Goal: Task Accomplishment & Management: Use online tool/utility

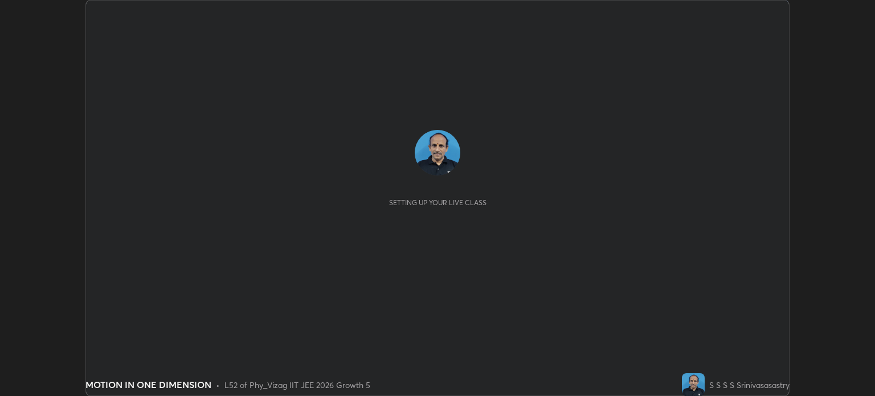
scroll to position [396, 875]
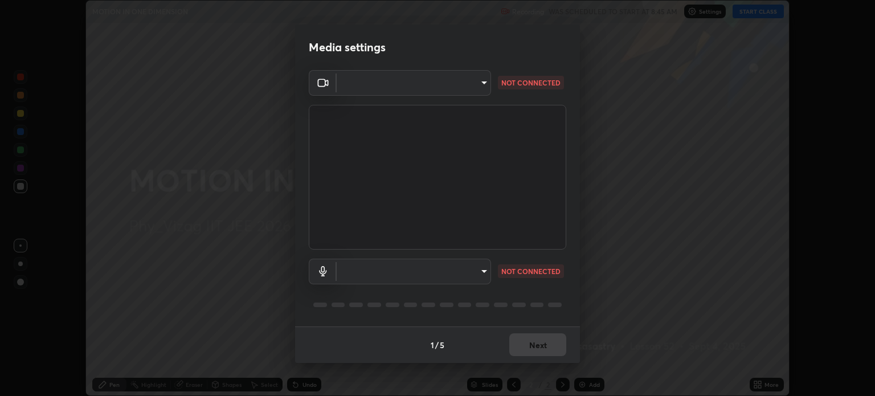
type input "communications"
click at [484, 81] on body "Erase all MOTION IN ONE DIMENSION Recording WAS SCHEDULED TO START AT 8:45 AM S…" at bounding box center [437, 198] width 875 height 396
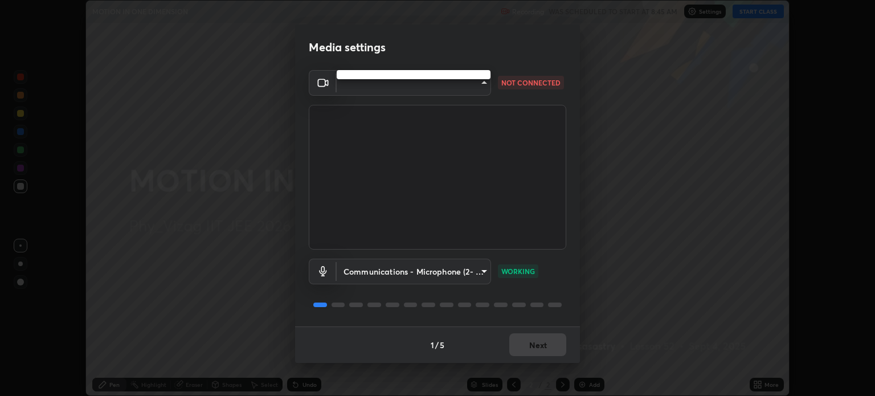
click at [527, 85] on div at bounding box center [437, 198] width 875 height 396
click at [485, 85] on body "Erase all MOTION IN ONE DIMENSION Recording WAS SCHEDULED TO START AT 8:45 AM S…" at bounding box center [437, 198] width 875 height 396
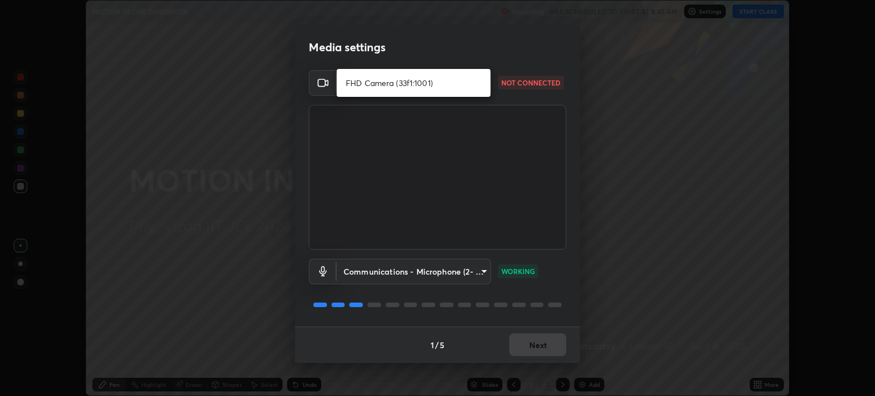
click at [358, 83] on li "FHD Camera (33f1:1001)" at bounding box center [414, 82] width 154 height 19
type input "96a72d9c6383d68089b7d443f8f47044f61cfd95309222ab1aac241246f71f91"
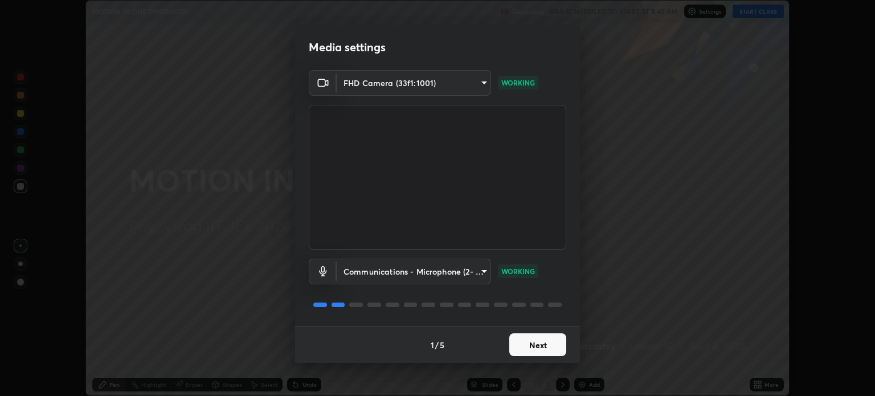
click at [548, 348] on button "Next" at bounding box center [537, 344] width 57 height 23
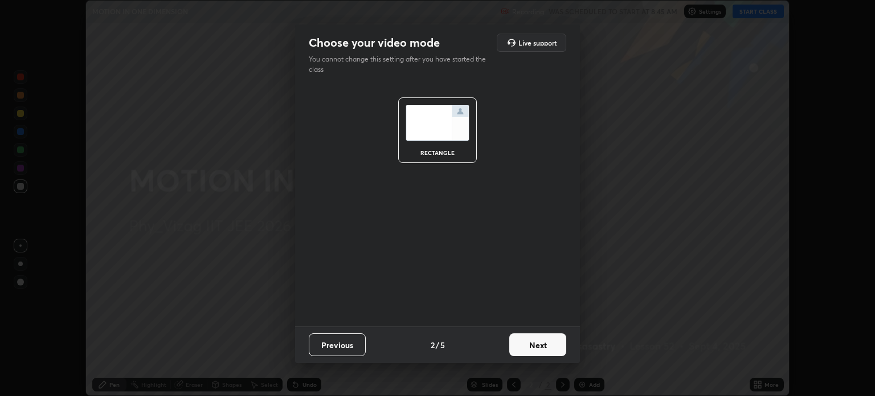
click at [548, 345] on button "Next" at bounding box center [537, 344] width 57 height 23
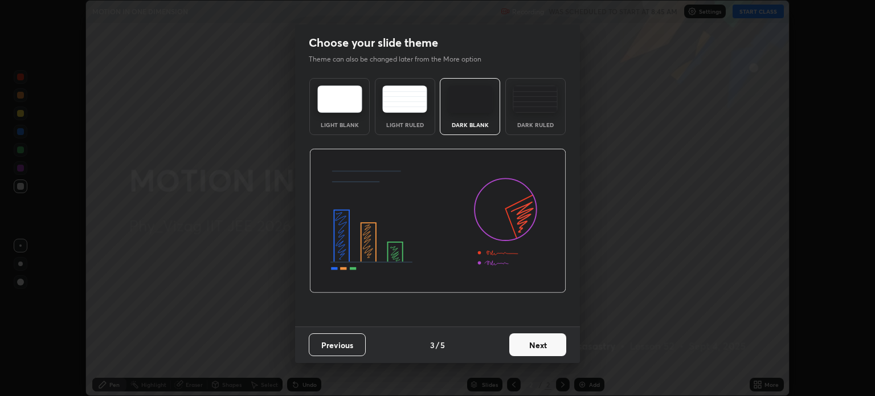
click at [544, 346] on button "Next" at bounding box center [537, 344] width 57 height 23
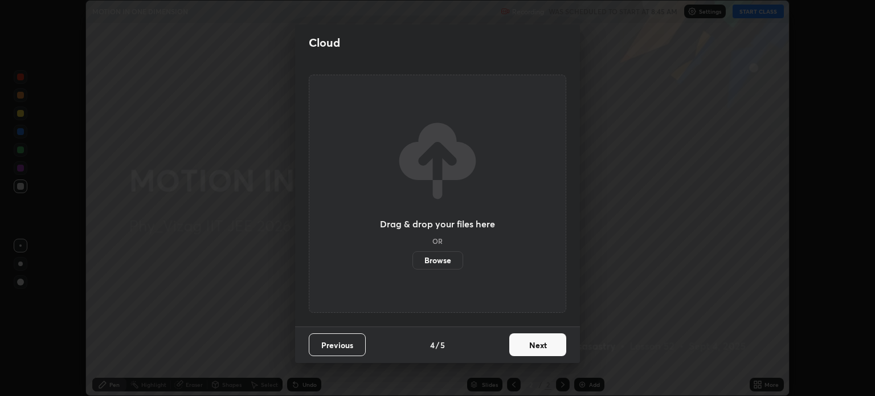
click at [546, 344] on button "Next" at bounding box center [537, 344] width 57 height 23
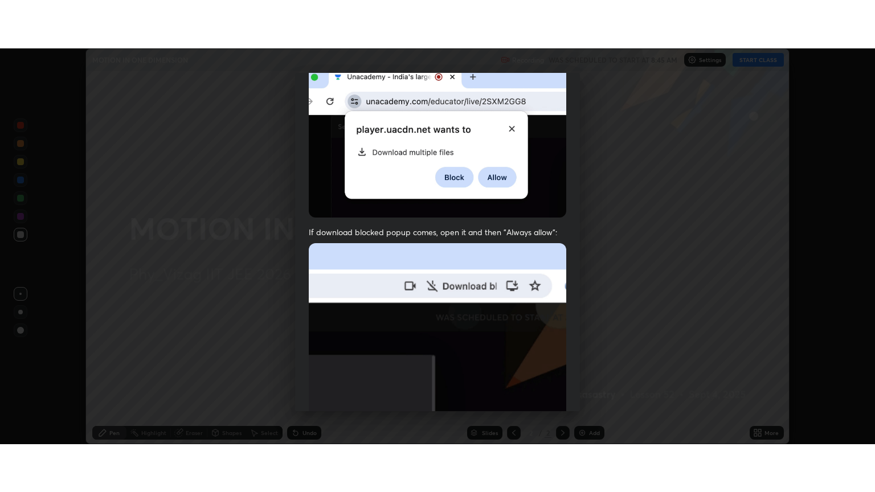
scroll to position [231, 0]
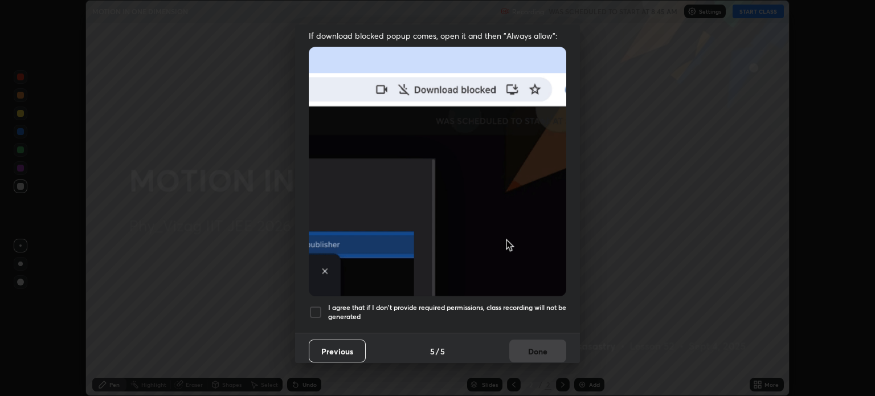
click at [317, 305] on div at bounding box center [316, 312] width 14 height 14
click at [536, 348] on button "Done" at bounding box center [537, 351] width 57 height 23
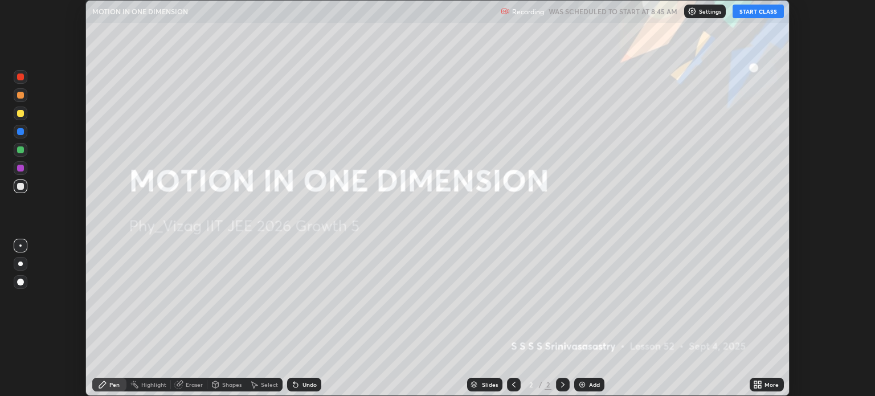
click at [755, 9] on button "START CLASS" at bounding box center [758, 12] width 51 height 14
click at [755, 382] on icon at bounding box center [755, 382] width 3 height 3
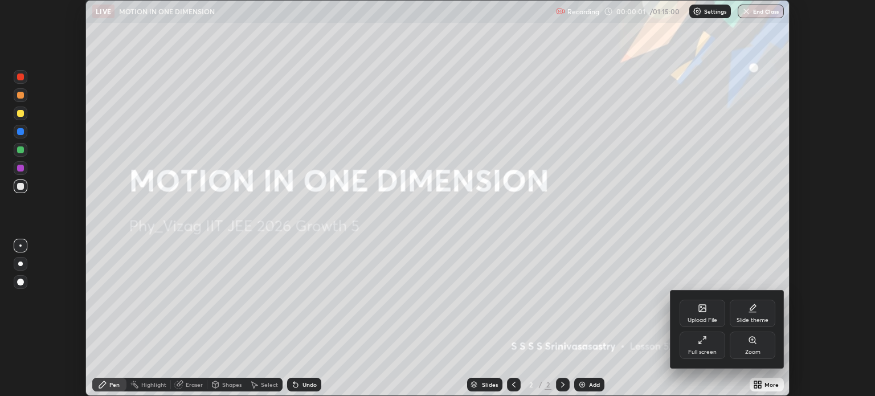
click at [704, 347] on div "Full screen" at bounding box center [703, 345] width 46 height 27
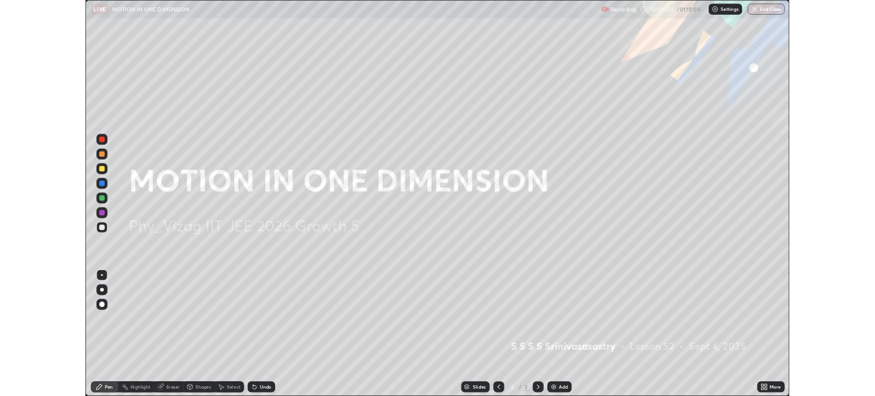
scroll to position [492, 875]
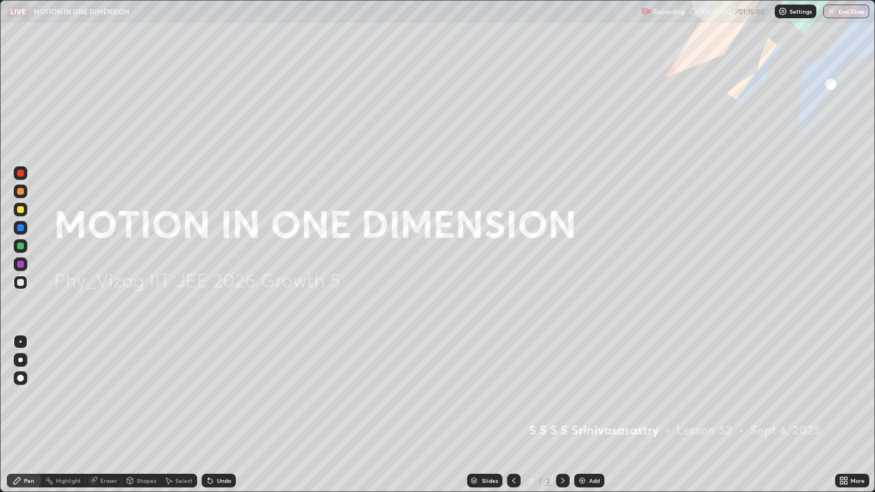
click at [845, 395] on icon at bounding box center [845, 478] width 3 height 3
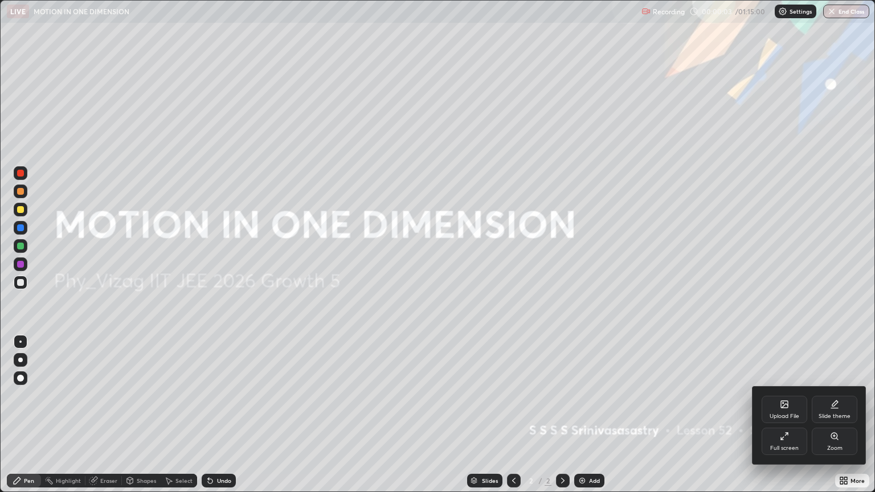
click at [831, 395] on div "Slide theme" at bounding box center [835, 409] width 46 height 27
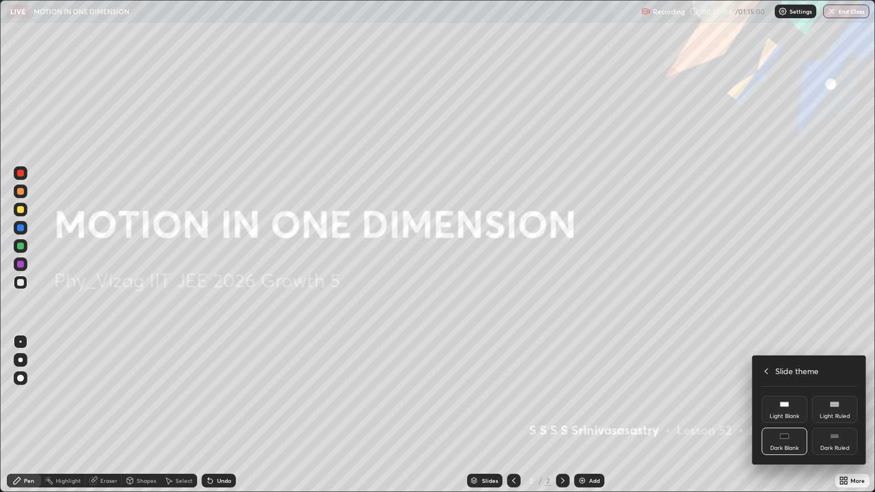
click at [821, 395] on div "Dark Ruled" at bounding box center [835, 441] width 46 height 27
click at [845, 395] on div at bounding box center [437, 246] width 875 height 492
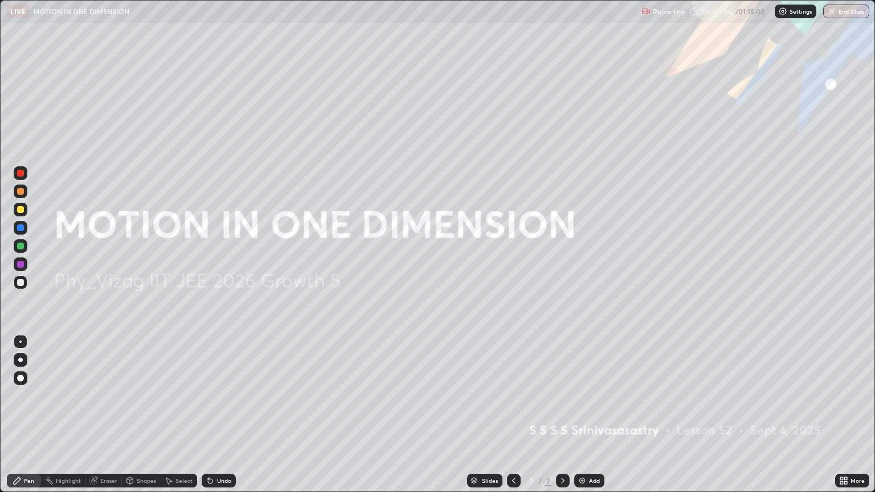
click at [593, 395] on div "Add" at bounding box center [594, 481] width 11 height 6
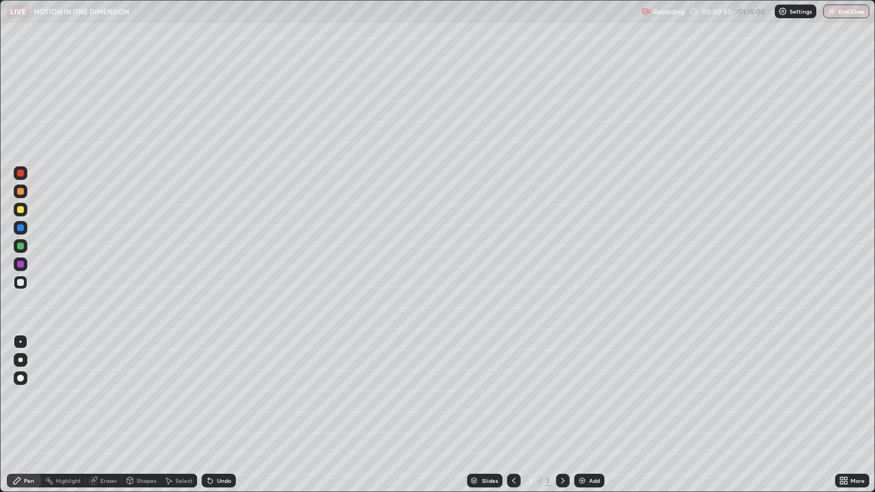
click at [20, 379] on div at bounding box center [20, 378] width 7 height 7
click at [145, 395] on div "Shapes" at bounding box center [146, 481] width 19 height 6
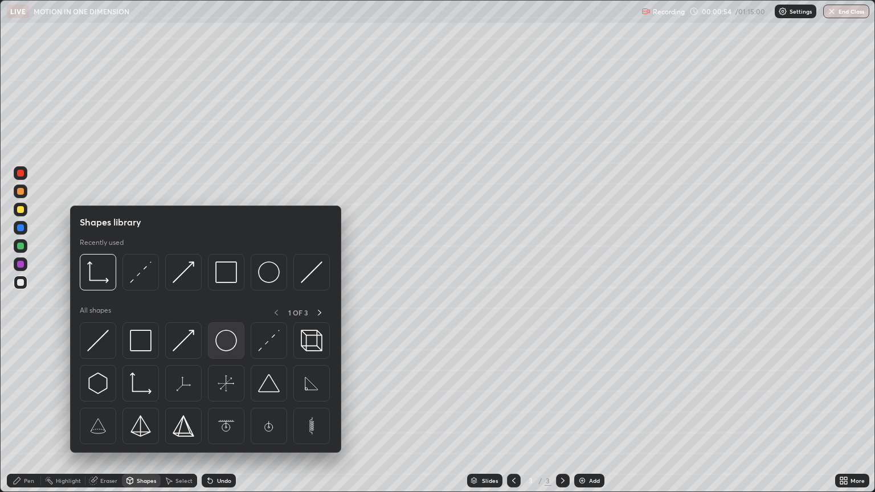
click at [234, 346] on img at bounding box center [226, 341] width 22 height 22
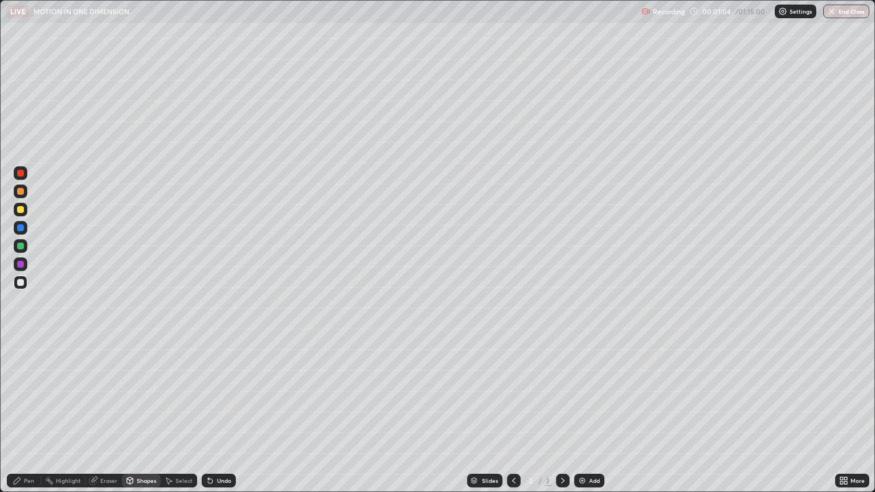
click at [141, 395] on div "Shapes" at bounding box center [146, 481] width 19 height 6
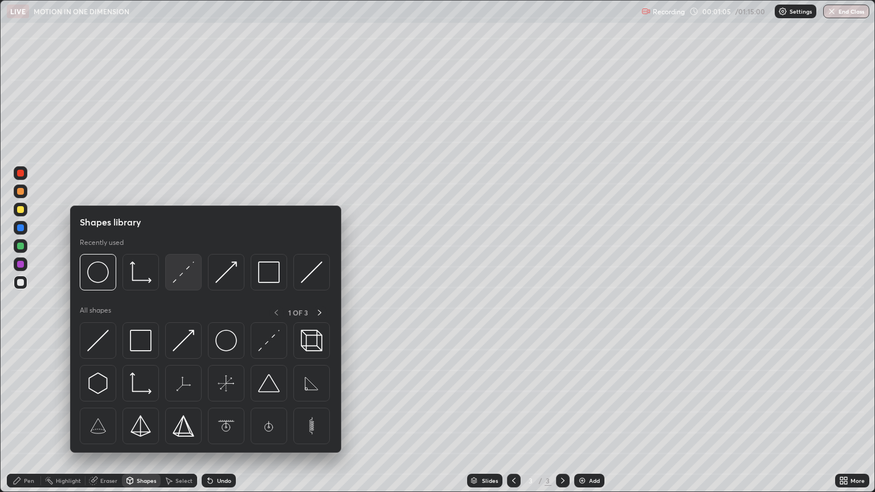
click at [183, 281] on img at bounding box center [184, 273] width 22 height 22
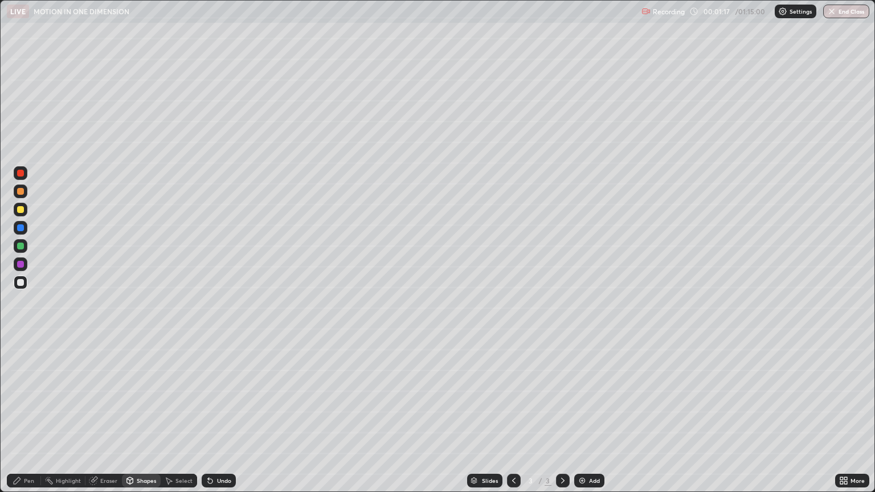
click at [146, 395] on div "Shapes" at bounding box center [146, 481] width 19 height 6
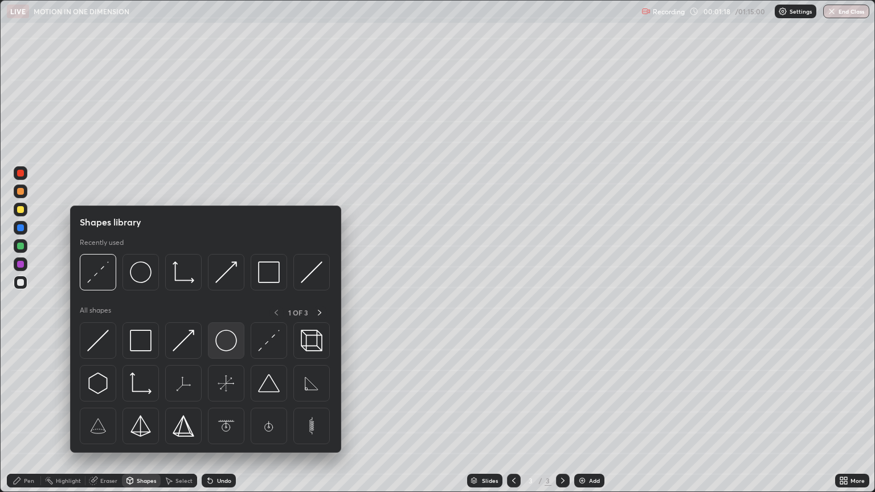
click at [224, 348] on img at bounding box center [226, 341] width 22 height 22
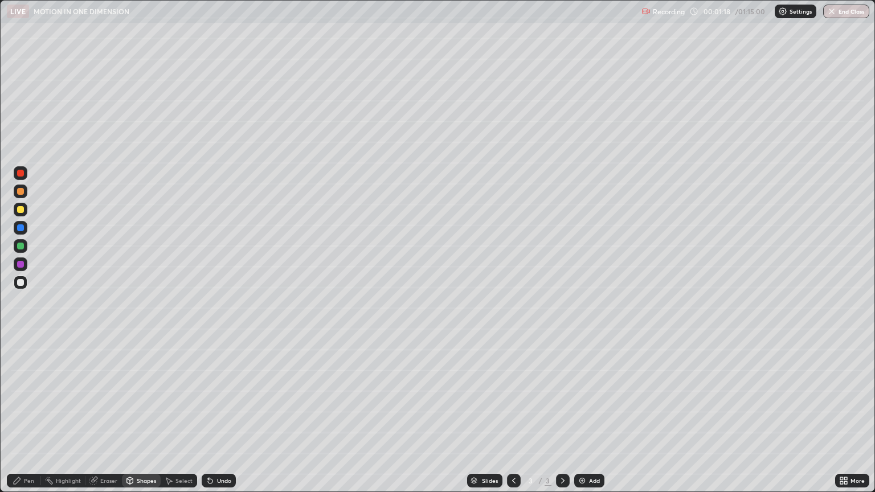
click at [22, 265] on div at bounding box center [20, 264] width 7 height 7
click at [22, 211] on div at bounding box center [20, 209] width 7 height 7
click at [133, 395] on icon at bounding box center [129, 480] width 9 height 9
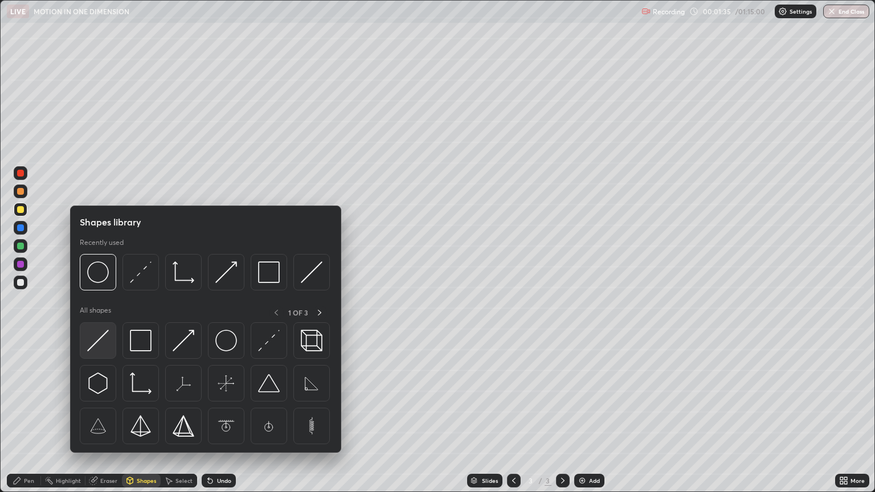
click at [104, 342] on img at bounding box center [98, 341] width 22 height 22
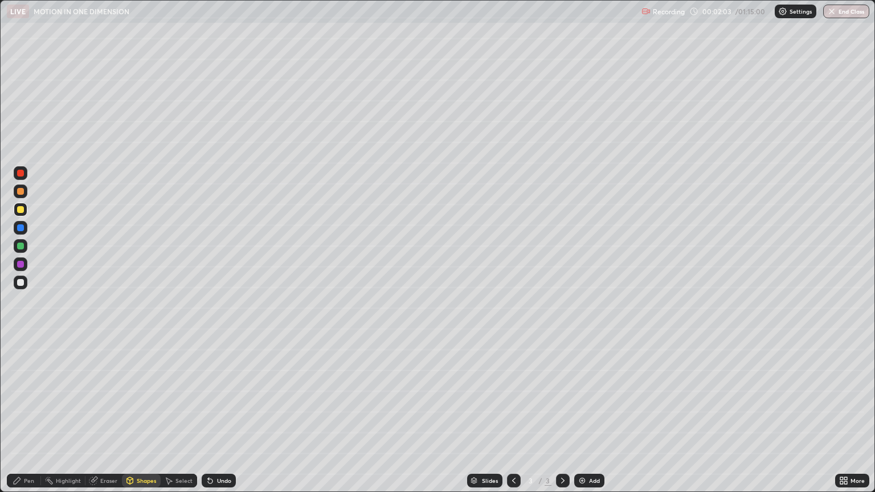
click at [23, 227] on div at bounding box center [20, 227] width 7 height 7
click at [147, 395] on div "Shapes" at bounding box center [146, 481] width 19 height 6
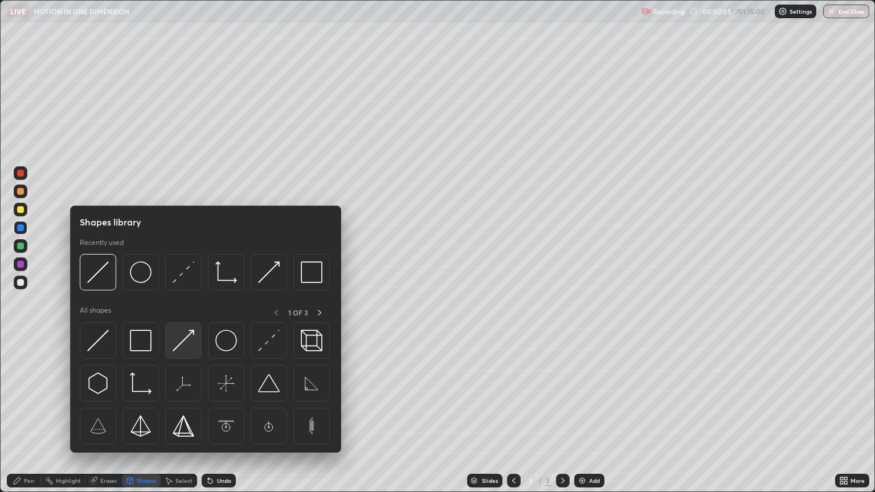
click at [181, 345] on img at bounding box center [184, 341] width 22 height 22
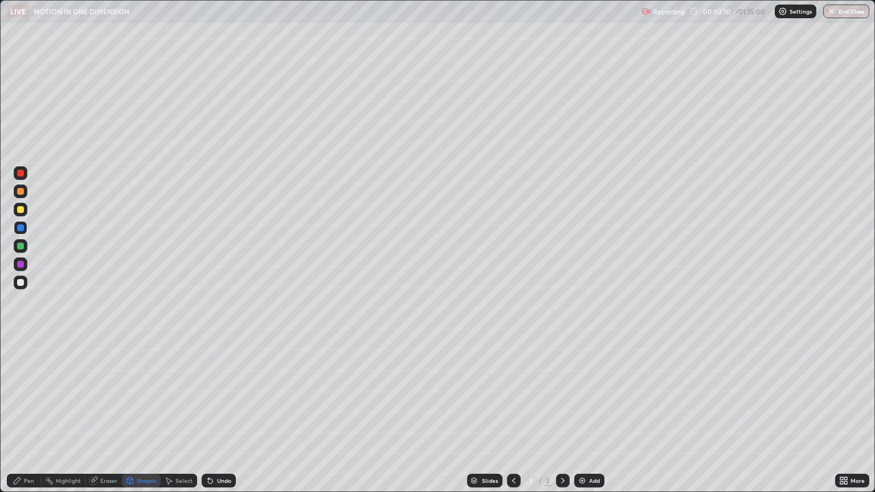
click at [30, 395] on div "Pen" at bounding box center [29, 481] width 10 height 6
click at [22, 287] on div at bounding box center [21, 283] width 14 height 14
click at [146, 395] on div "Shapes" at bounding box center [146, 481] width 19 height 6
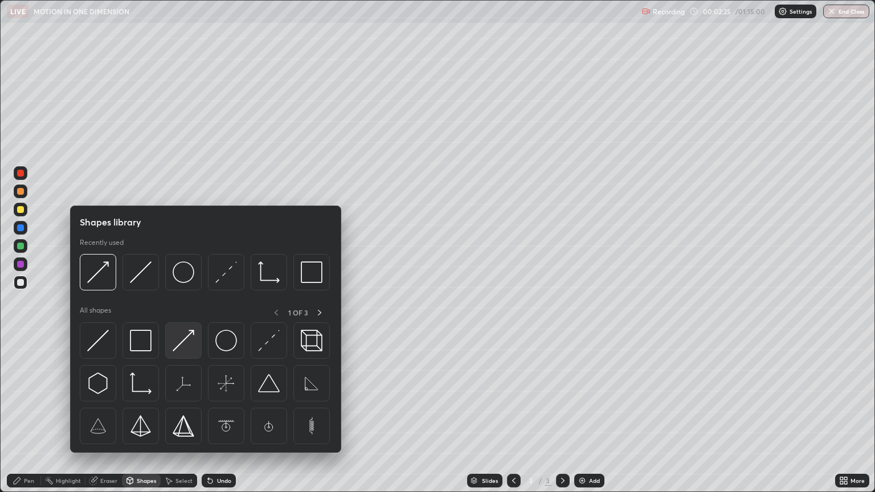
click at [185, 344] on img at bounding box center [184, 341] width 22 height 22
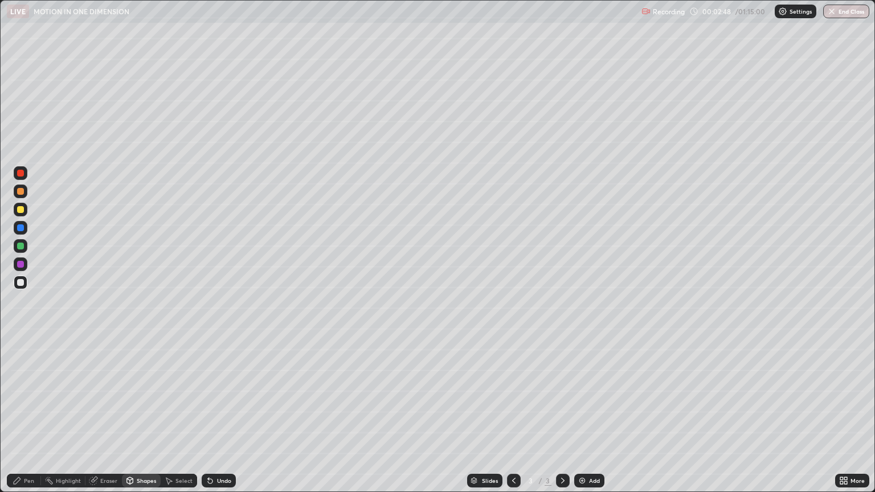
click at [32, 395] on div "Pen" at bounding box center [29, 481] width 10 height 6
click at [146, 395] on div "Shapes" at bounding box center [146, 481] width 19 height 6
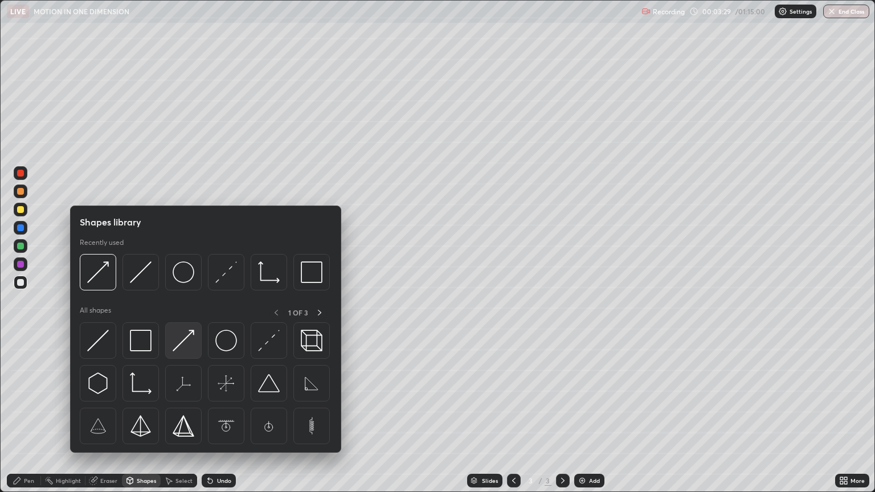
click at [182, 342] on img at bounding box center [184, 341] width 22 height 22
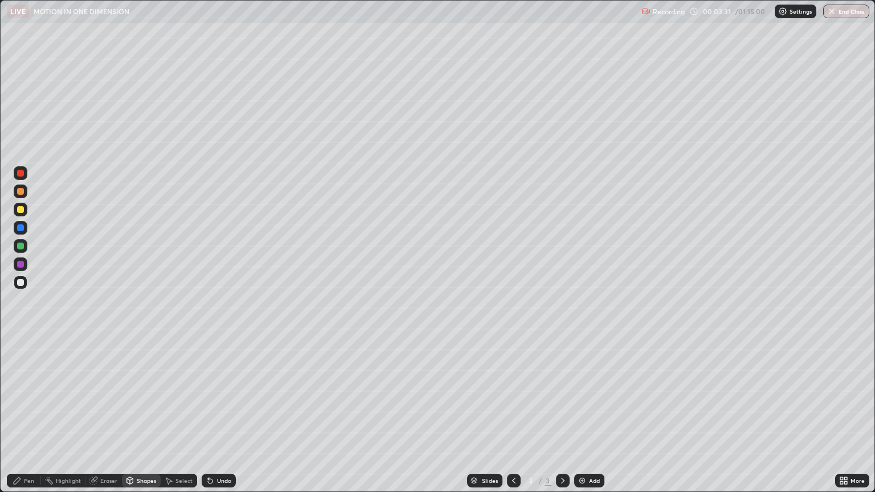
click at [22, 190] on div at bounding box center [20, 191] width 7 height 7
click at [26, 264] on div at bounding box center [21, 265] width 14 height 14
click at [25, 250] on div at bounding box center [21, 246] width 14 height 14
click at [24, 250] on div at bounding box center [21, 246] width 14 height 14
click at [36, 395] on div "Pen" at bounding box center [24, 481] width 34 height 14
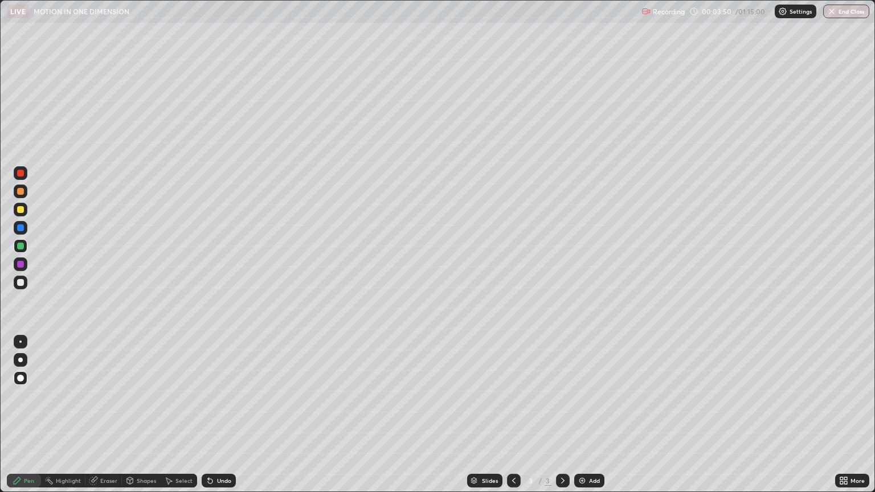
click at [26, 267] on div at bounding box center [21, 265] width 14 height 14
click at [25, 212] on div at bounding box center [21, 210] width 14 height 14
click at [23, 193] on div at bounding box center [20, 191] width 7 height 7
click at [24, 246] on div at bounding box center [21, 246] width 14 height 14
click at [24, 286] on div at bounding box center [21, 283] width 14 height 14
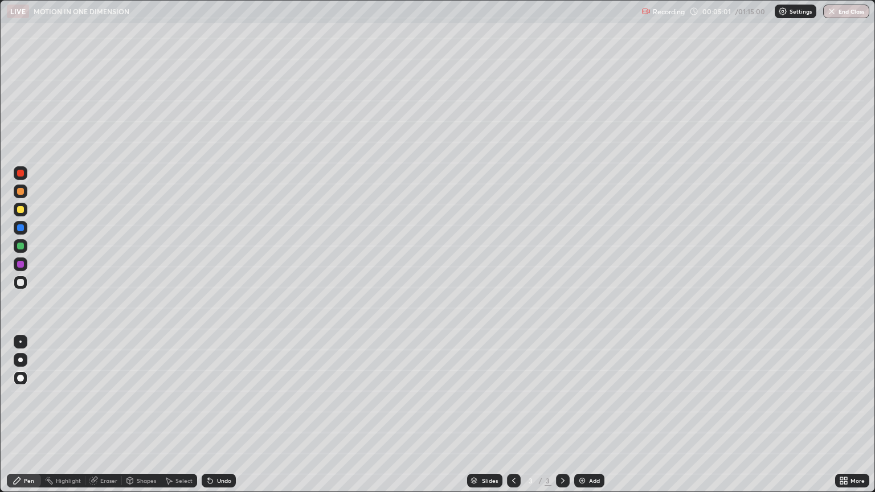
click at [22, 174] on div at bounding box center [20, 173] width 7 height 7
click at [22, 211] on div at bounding box center [20, 209] width 7 height 7
click at [145, 395] on div "Shapes" at bounding box center [141, 481] width 39 height 14
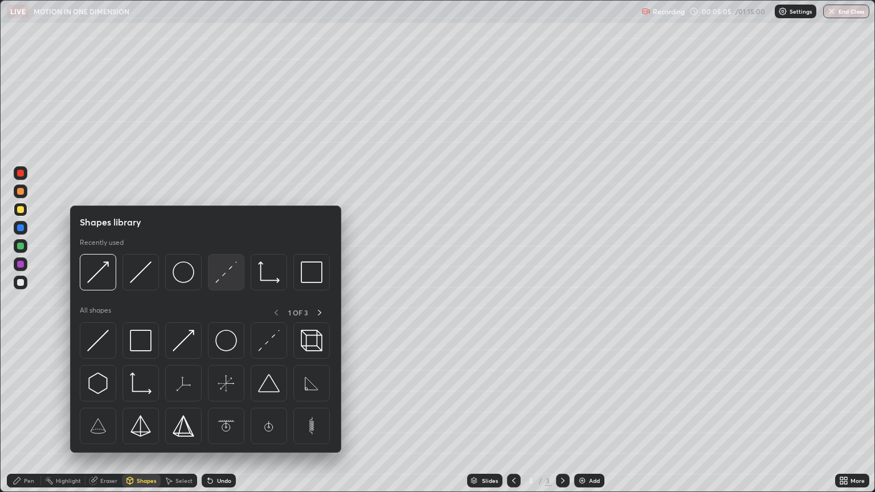
click at [226, 277] on img at bounding box center [226, 273] width 22 height 22
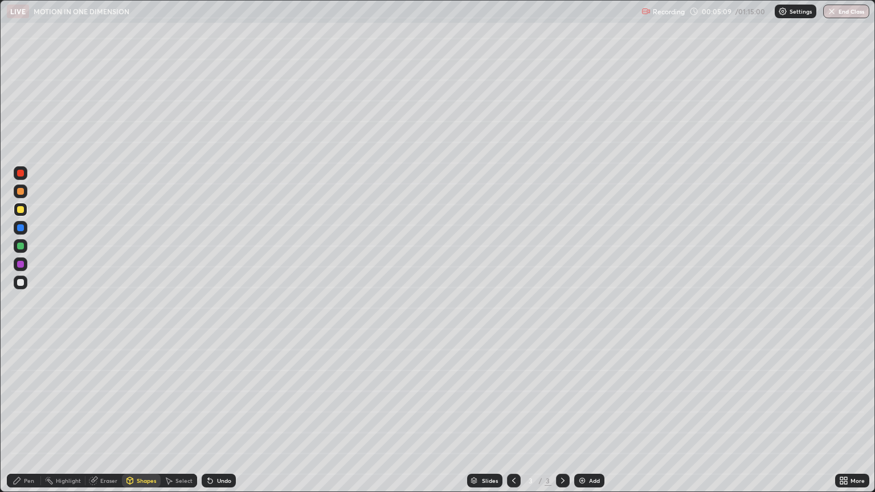
click at [31, 395] on div "Pen" at bounding box center [29, 481] width 10 height 6
click at [19, 283] on div at bounding box center [20, 282] width 7 height 7
click at [222, 395] on div "Undo" at bounding box center [224, 481] width 14 height 6
click at [220, 395] on div "Undo" at bounding box center [219, 481] width 34 height 14
click at [223, 395] on div "Undo" at bounding box center [224, 481] width 14 height 6
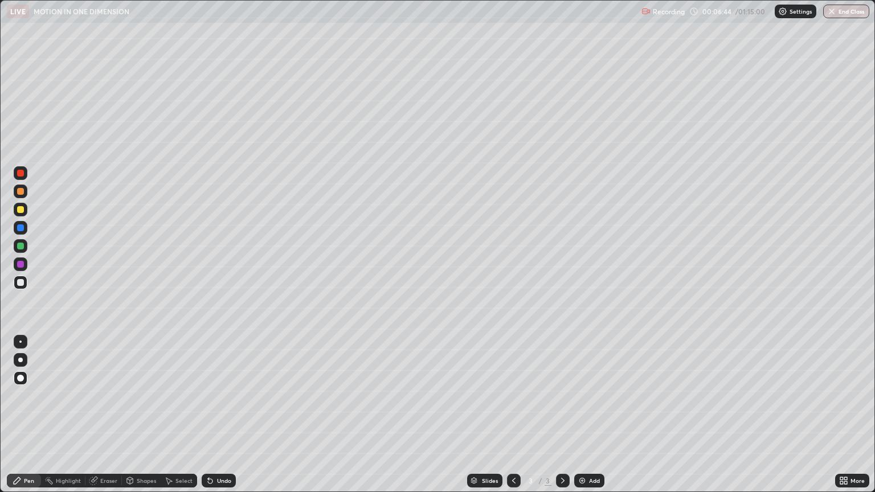
click at [223, 395] on div "Undo" at bounding box center [224, 481] width 14 height 6
click at [227, 395] on div "Undo" at bounding box center [224, 481] width 14 height 6
click at [146, 395] on div "Shapes" at bounding box center [146, 481] width 19 height 6
click at [22, 173] on div at bounding box center [20, 173] width 7 height 7
click at [31, 395] on div "Pen" at bounding box center [29, 481] width 10 height 6
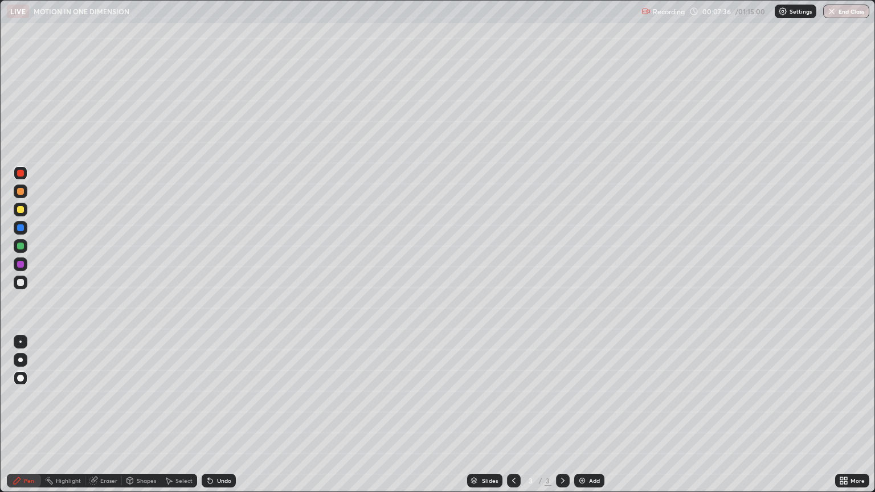
click at [19, 283] on div at bounding box center [20, 282] width 7 height 7
click at [146, 395] on div "Shapes" at bounding box center [146, 481] width 19 height 6
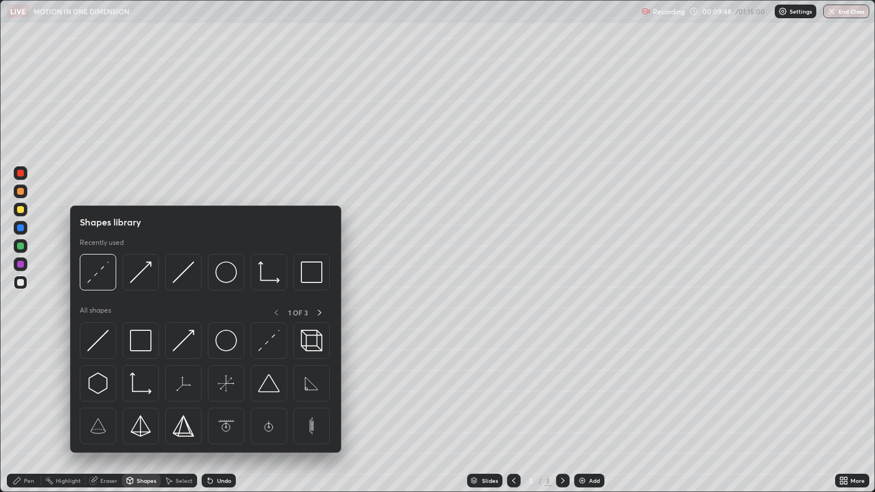
click at [115, 395] on div "Eraser" at bounding box center [108, 481] width 17 height 6
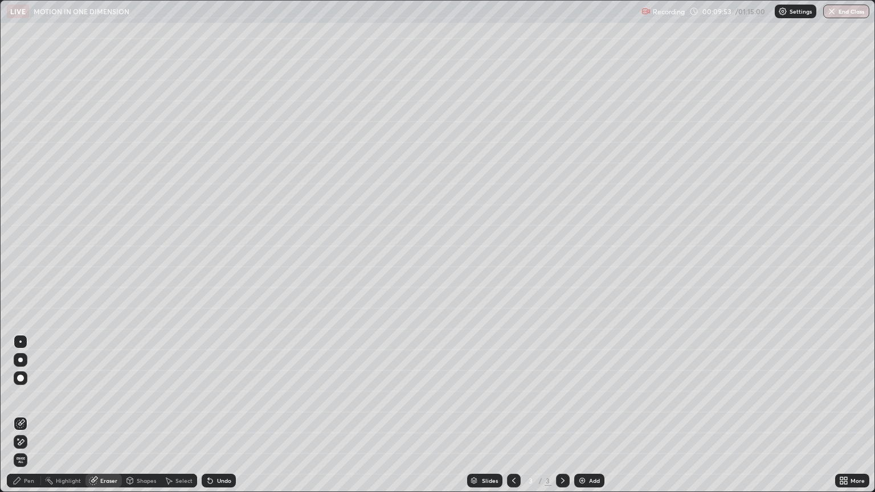
click at [31, 395] on div "Pen" at bounding box center [24, 481] width 34 height 14
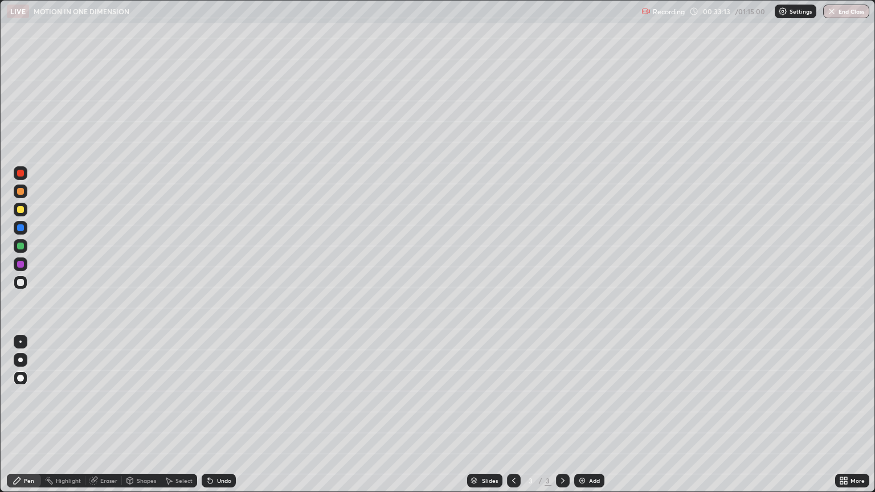
click at [138, 395] on div "Shapes" at bounding box center [146, 481] width 19 height 6
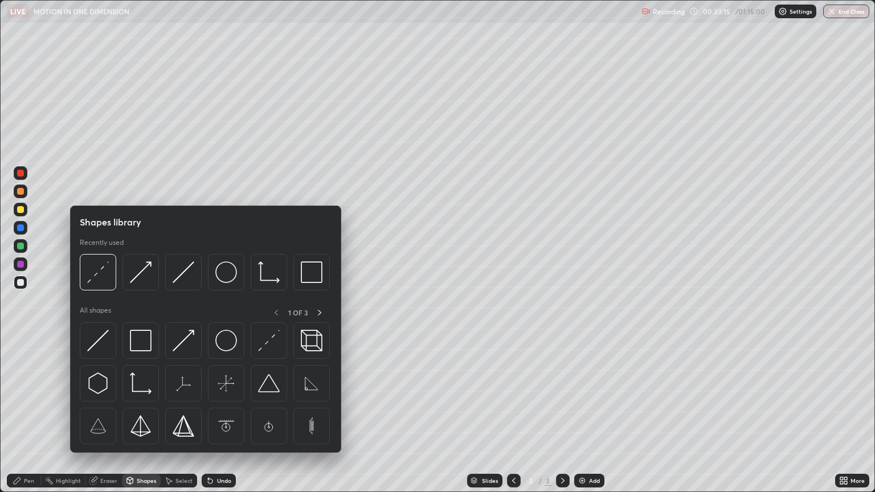
click at [107, 395] on div "Eraser" at bounding box center [108, 481] width 17 height 6
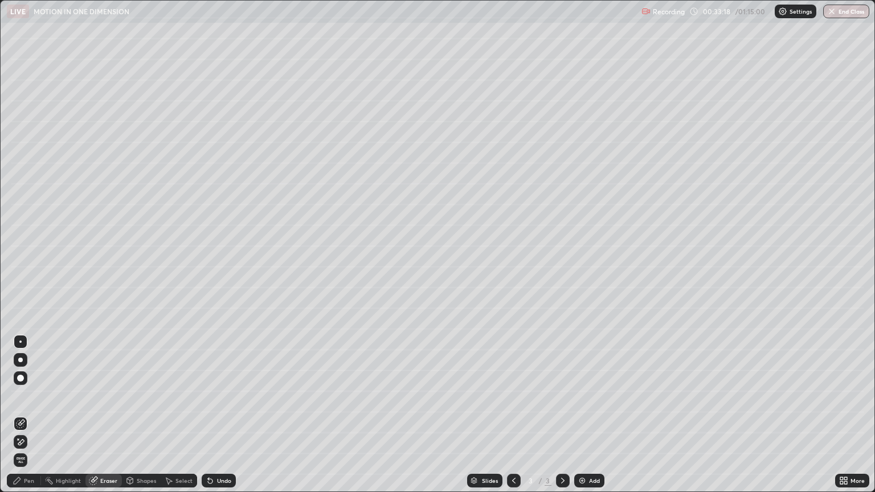
click at [27, 395] on div "Pen" at bounding box center [29, 481] width 10 height 6
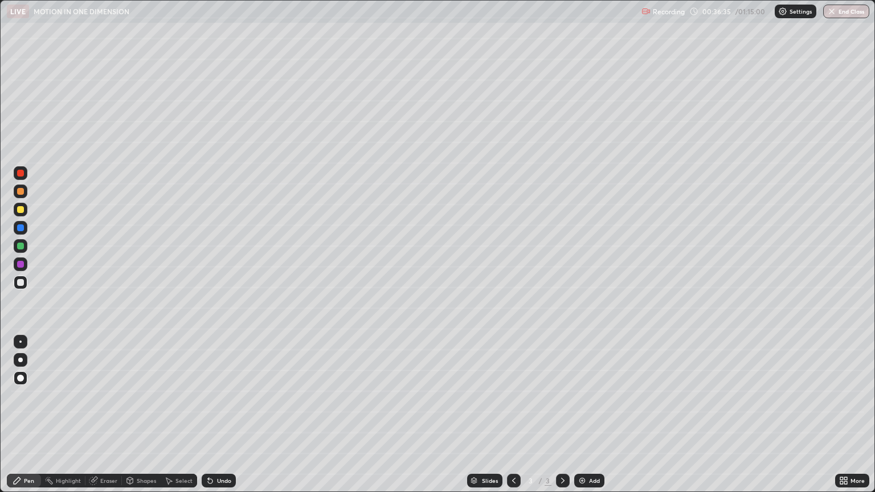
click at [26, 173] on div at bounding box center [21, 173] width 14 height 14
click at [25, 283] on div at bounding box center [21, 283] width 14 height 14
click at [24, 283] on div at bounding box center [21, 283] width 14 height 14
click at [21, 174] on div at bounding box center [20, 173] width 7 height 7
click at [587, 395] on div "Add" at bounding box center [589, 481] width 30 height 14
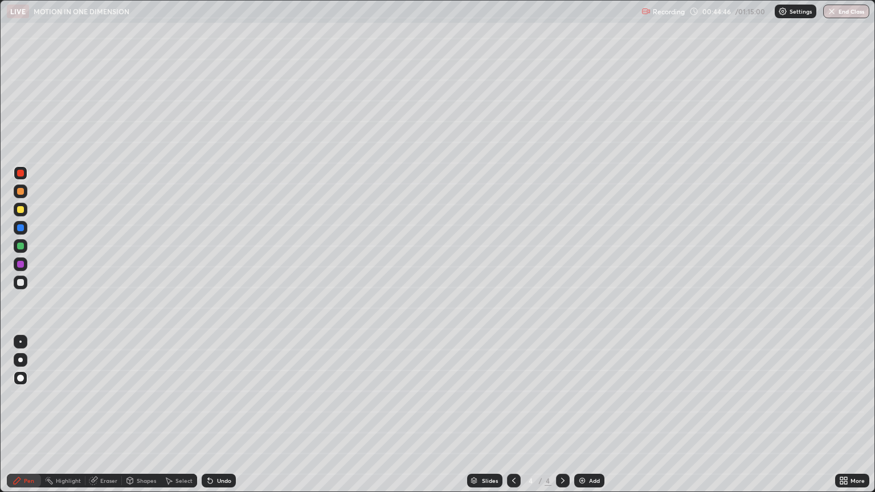
click at [19, 284] on div at bounding box center [20, 282] width 7 height 7
click at [142, 395] on div "Shapes" at bounding box center [146, 481] width 19 height 6
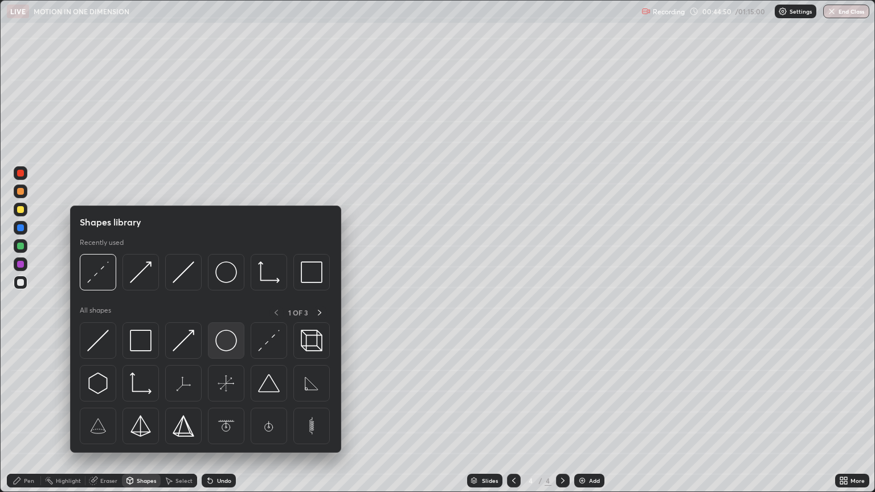
click at [224, 342] on img at bounding box center [226, 341] width 22 height 22
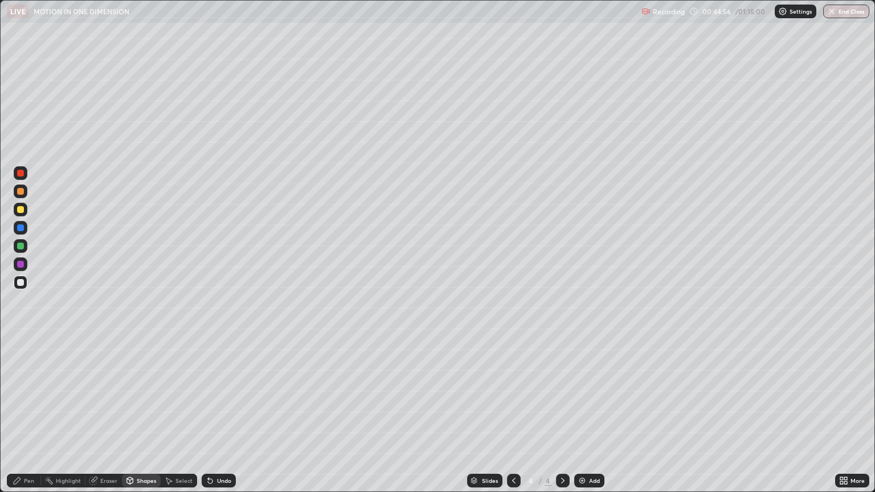
click at [145, 395] on div "Shapes" at bounding box center [146, 481] width 19 height 6
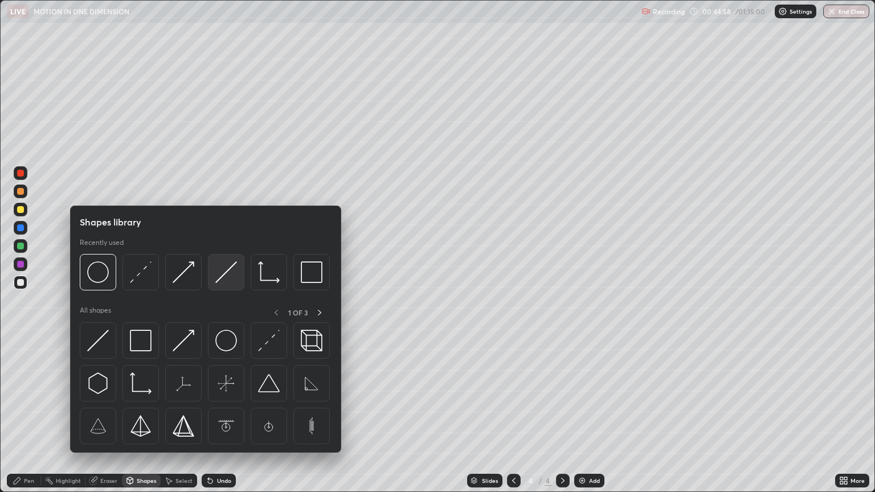
click at [225, 278] on img at bounding box center [226, 273] width 22 height 22
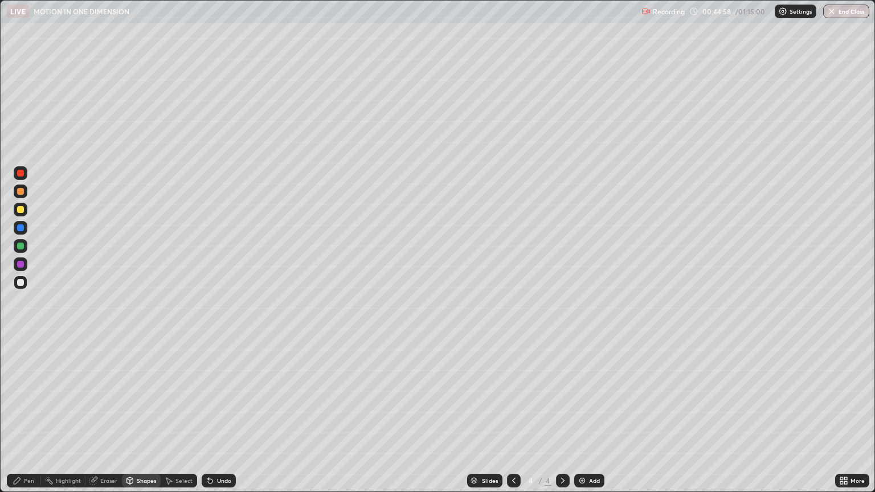
click at [21, 283] on div at bounding box center [20, 282] width 7 height 7
click at [22, 265] on div at bounding box center [20, 264] width 7 height 7
click at [142, 395] on div "Shapes" at bounding box center [146, 481] width 19 height 6
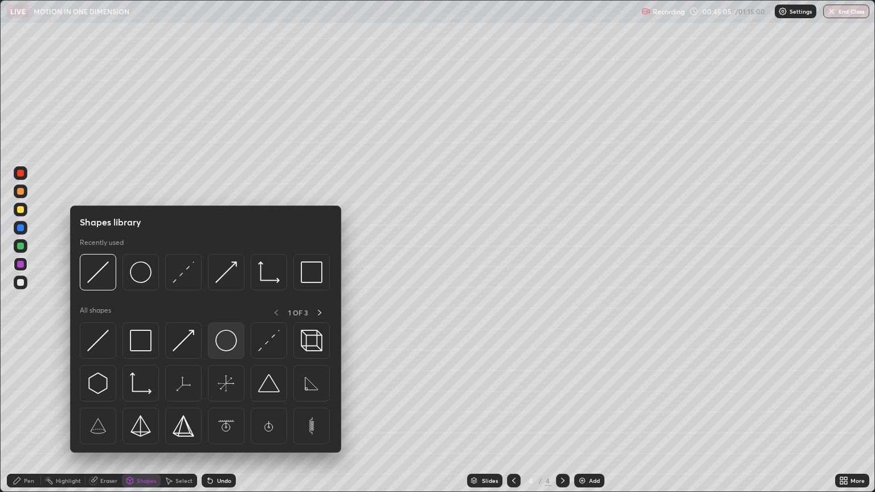
click at [222, 341] on img at bounding box center [226, 341] width 22 height 22
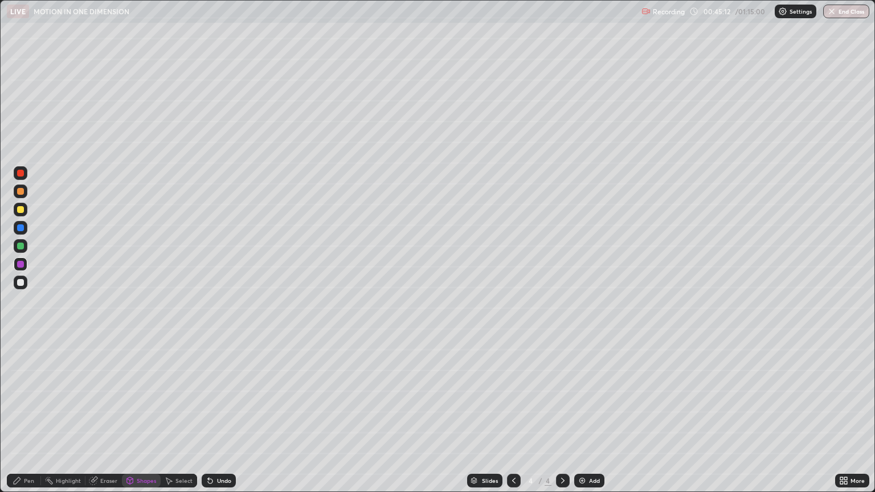
click at [26, 395] on div "Pen" at bounding box center [29, 481] width 10 height 6
click at [19, 281] on div at bounding box center [20, 282] width 7 height 7
click at [23, 227] on div at bounding box center [20, 227] width 7 height 7
click at [139, 395] on div "Shapes" at bounding box center [146, 481] width 19 height 6
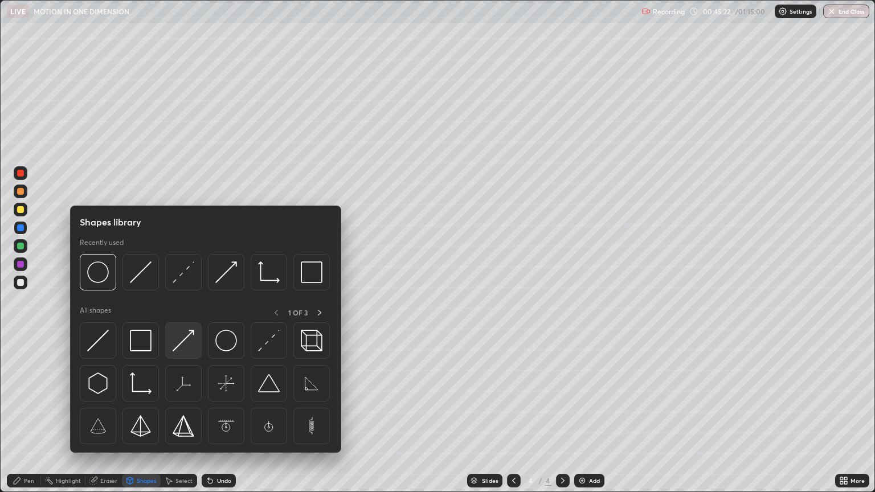
click at [182, 346] on img at bounding box center [184, 341] width 22 height 22
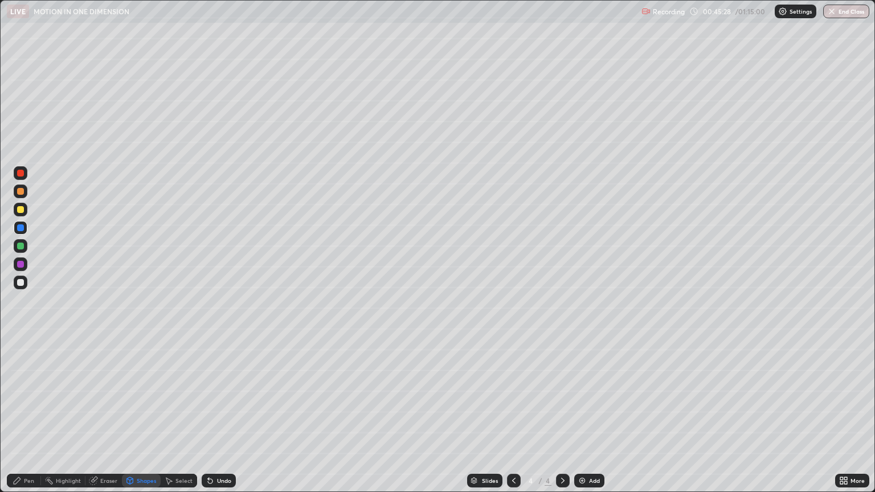
click at [29, 395] on div "Pen" at bounding box center [24, 481] width 34 height 14
click at [21, 264] on div at bounding box center [20, 264] width 7 height 7
click at [27, 282] on div at bounding box center [21, 283] width 14 height 14
click at [141, 395] on div "Shapes" at bounding box center [146, 481] width 19 height 6
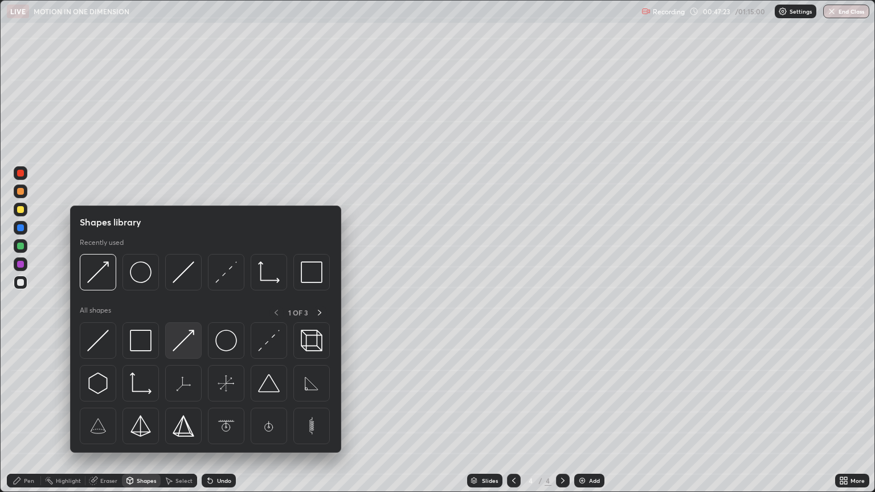
click at [182, 344] on img at bounding box center [184, 341] width 22 height 22
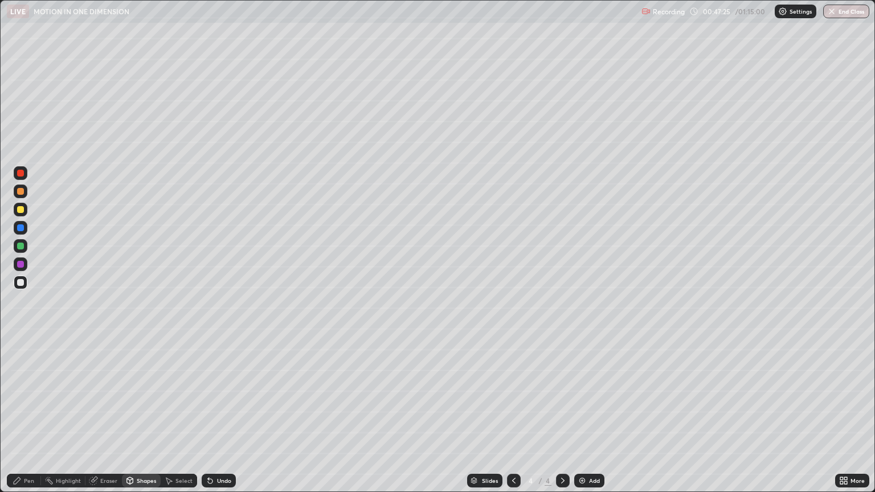
click at [20, 210] on div at bounding box center [20, 209] width 7 height 7
click at [224, 395] on div "Undo" at bounding box center [224, 481] width 14 height 6
click at [221, 395] on div "Undo" at bounding box center [224, 481] width 14 height 6
click at [220, 395] on div "Undo" at bounding box center [224, 481] width 14 height 6
click at [224, 395] on div "Undo" at bounding box center [224, 481] width 14 height 6
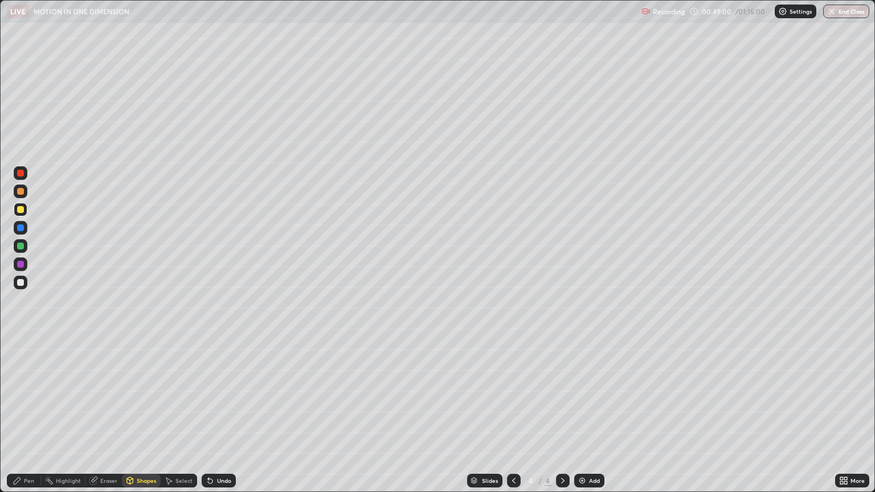
click at [21, 266] on div at bounding box center [20, 264] width 7 height 7
click at [29, 395] on div "Pen" at bounding box center [29, 481] width 10 height 6
click at [22, 192] on div at bounding box center [20, 191] width 7 height 7
click at [21, 210] on div at bounding box center [20, 209] width 7 height 7
click at [23, 285] on div at bounding box center [20, 282] width 7 height 7
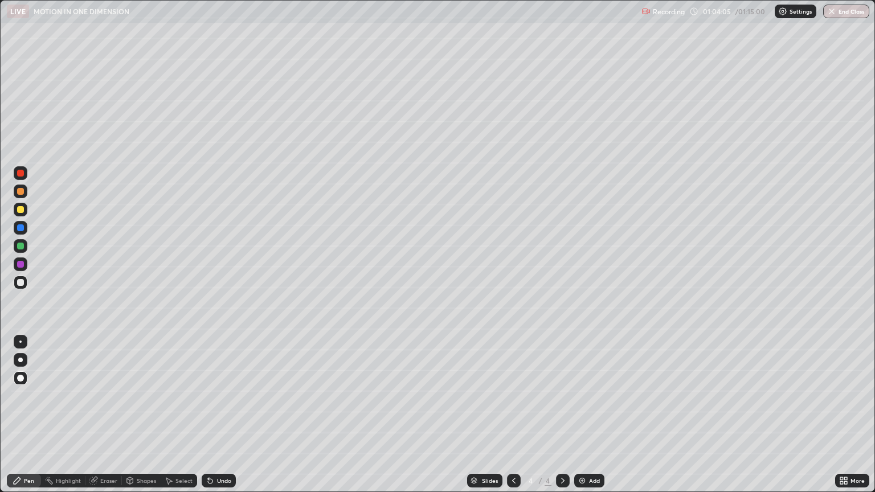
click at [591, 395] on div "Add" at bounding box center [594, 481] width 11 height 6
click at [138, 395] on div "Shapes" at bounding box center [146, 481] width 19 height 6
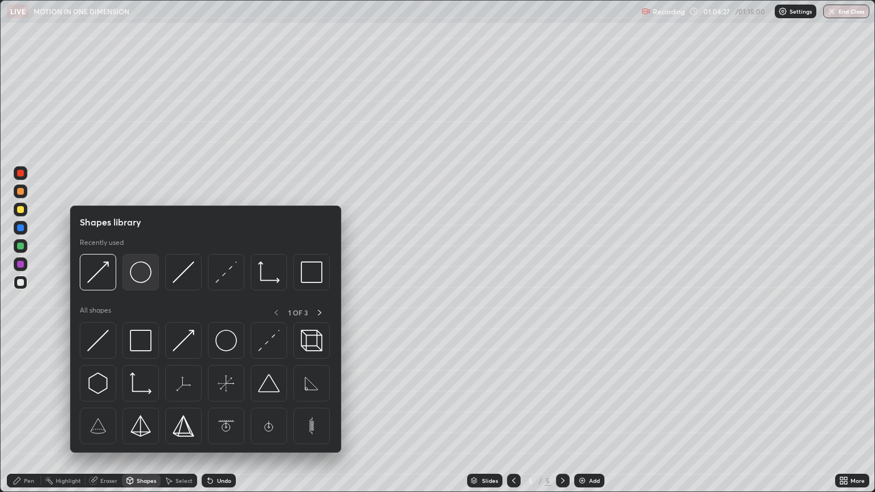
click at [145, 276] on img at bounding box center [141, 273] width 22 height 22
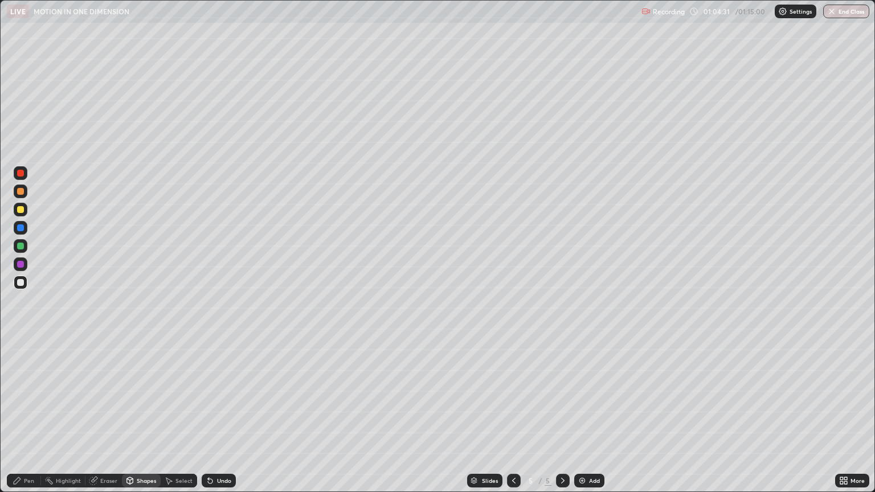
click at [138, 395] on div "Shapes" at bounding box center [146, 481] width 19 height 6
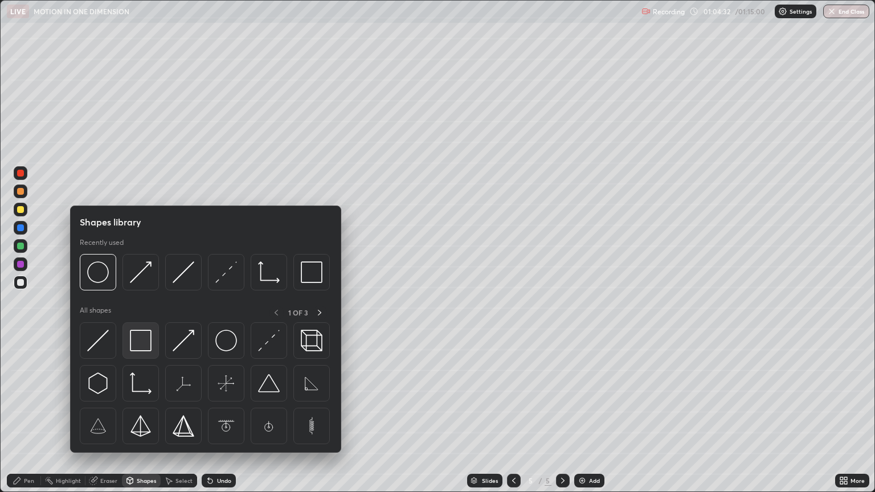
click at [144, 349] on img at bounding box center [141, 341] width 22 height 22
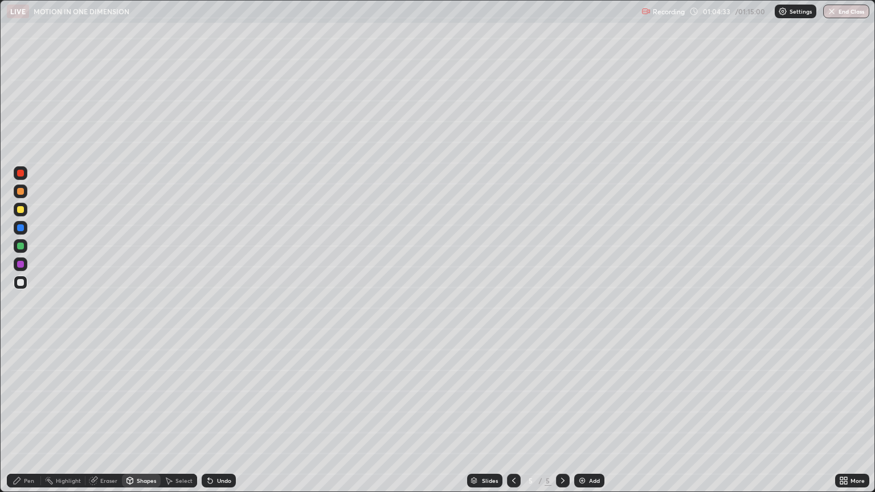
click at [26, 270] on div at bounding box center [21, 264] width 14 height 18
click at [23, 211] on div at bounding box center [20, 209] width 7 height 7
click at [146, 395] on div "Shapes" at bounding box center [141, 481] width 39 height 14
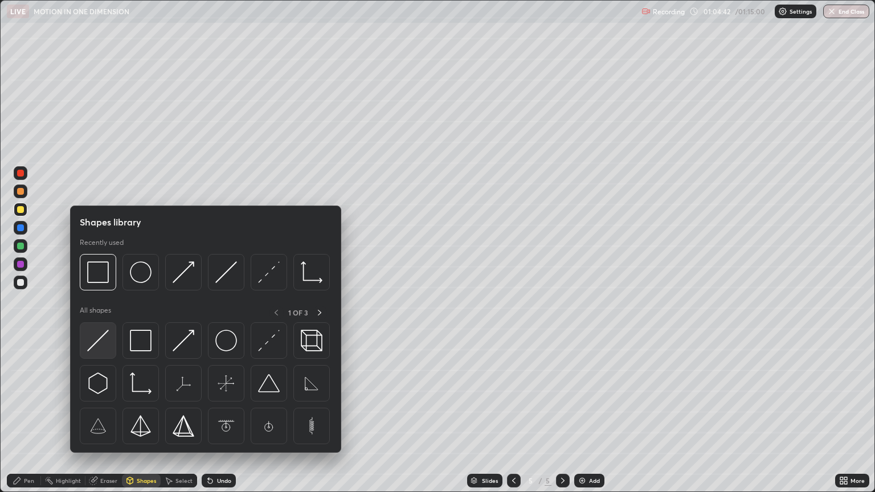
click at [101, 338] on img at bounding box center [98, 341] width 22 height 22
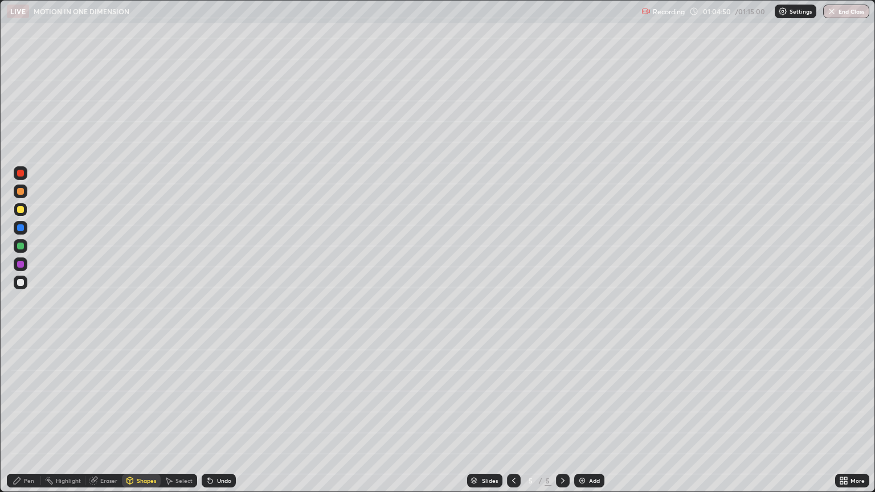
click at [32, 395] on div "Pen" at bounding box center [29, 481] width 10 height 6
click at [21, 281] on div at bounding box center [20, 282] width 7 height 7
click at [145, 395] on div "Shapes" at bounding box center [146, 481] width 19 height 6
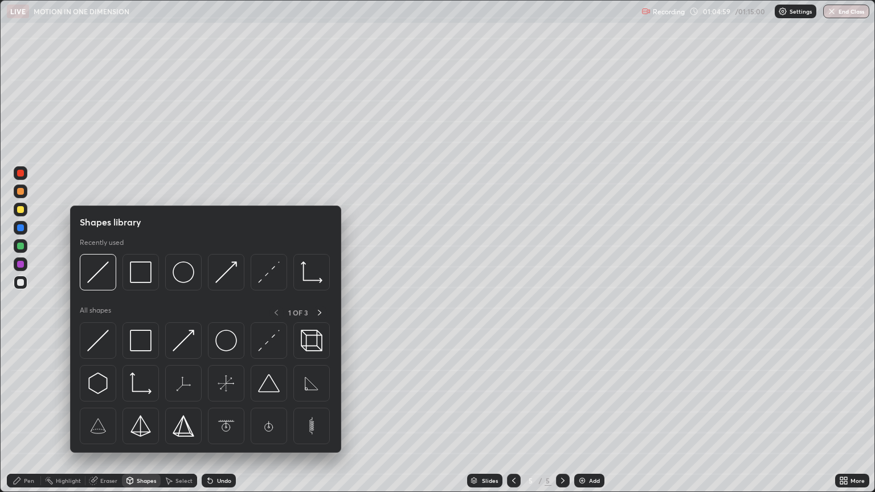
click at [224, 276] on img at bounding box center [226, 273] width 22 height 22
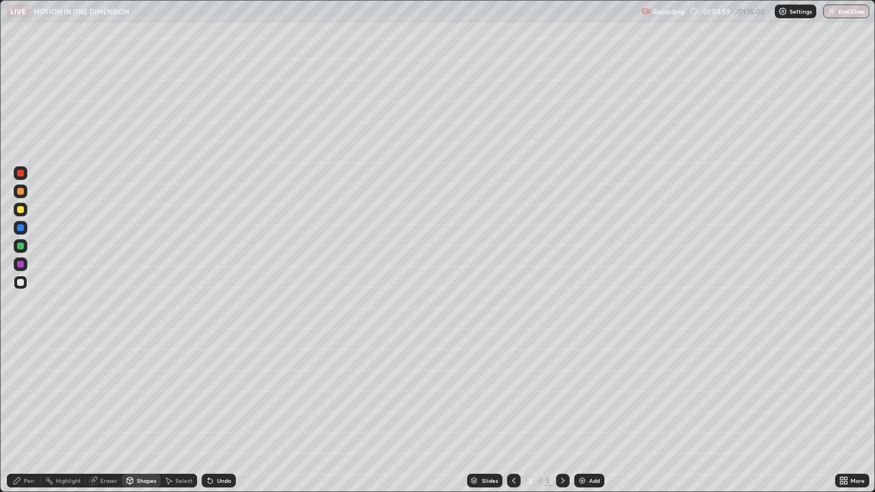
click at [26, 227] on div at bounding box center [21, 228] width 14 height 14
click at [34, 395] on div "Pen" at bounding box center [29, 481] width 10 height 6
click at [22, 264] on div at bounding box center [20, 264] width 7 height 7
click at [22, 283] on div at bounding box center [20, 282] width 7 height 7
click at [22, 211] on div at bounding box center [20, 209] width 7 height 7
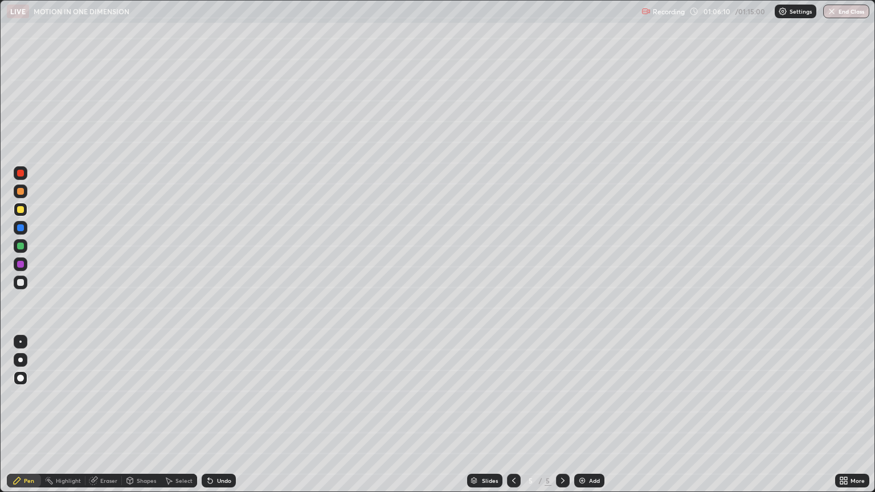
click at [24, 283] on div at bounding box center [21, 283] width 14 height 14
click at [852, 7] on button "End Class" at bounding box center [846, 12] width 45 height 14
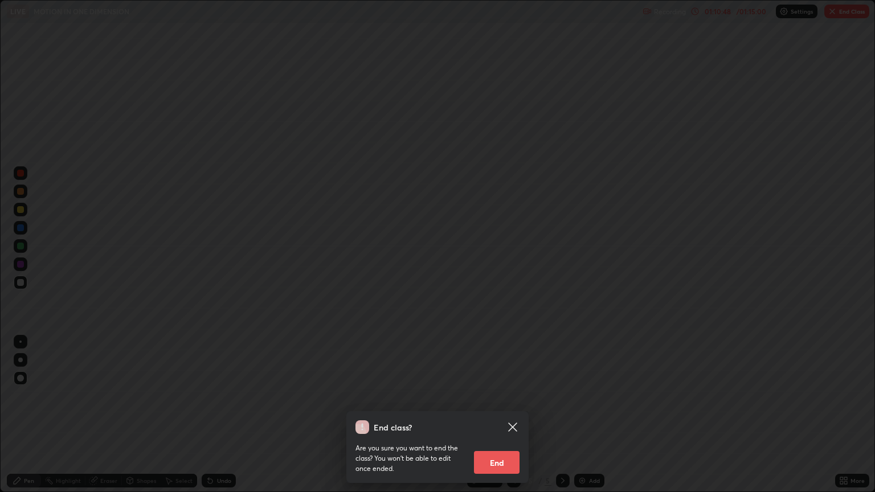
click at [505, 395] on button "End" at bounding box center [497, 462] width 46 height 23
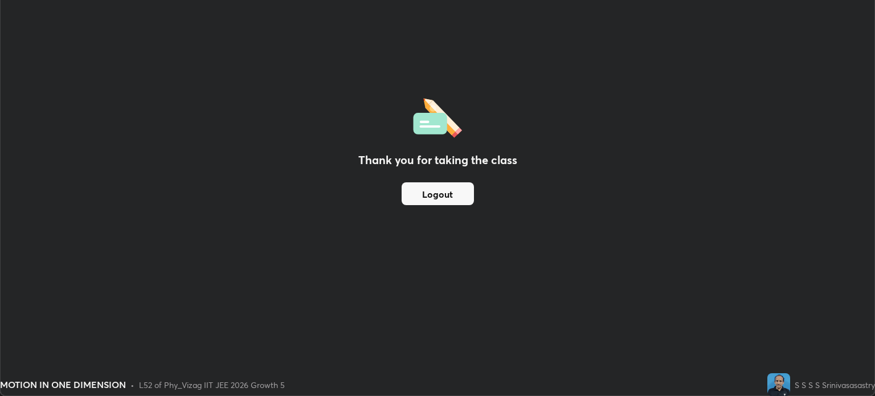
scroll to position [56576, 56097]
